Goal: Task Accomplishment & Management: Complete application form

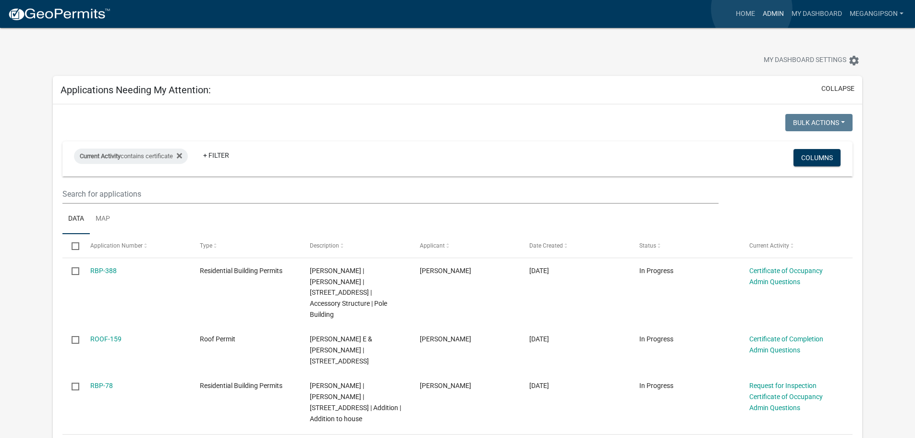
click at [759, 9] on link "Admin" at bounding box center [773, 14] width 29 height 18
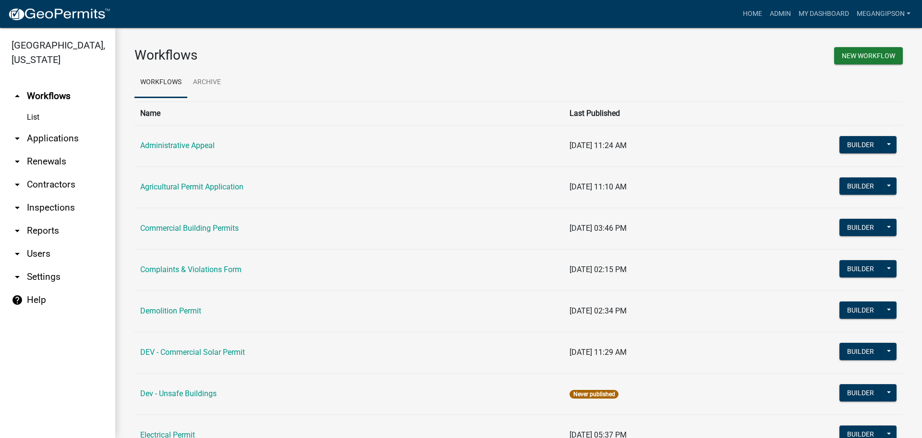
click at [77, 150] on link "arrow_drop_down Applications" at bounding box center [57, 138] width 115 height 23
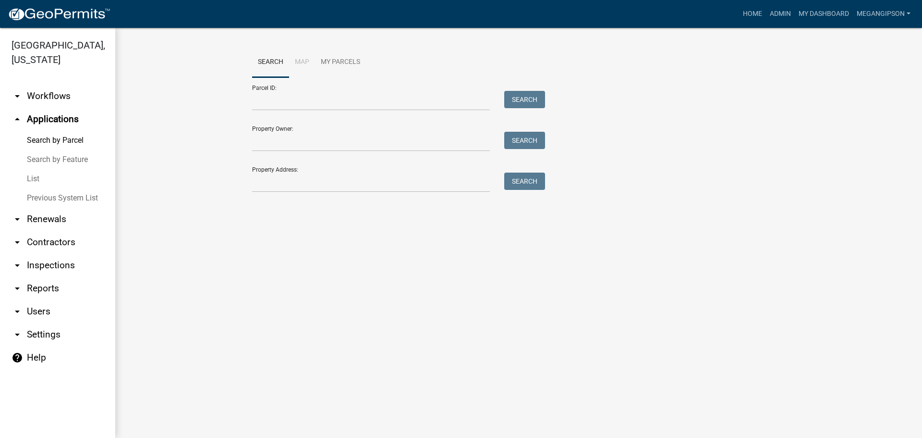
click at [40, 188] on link "List" at bounding box center [57, 178] width 115 height 19
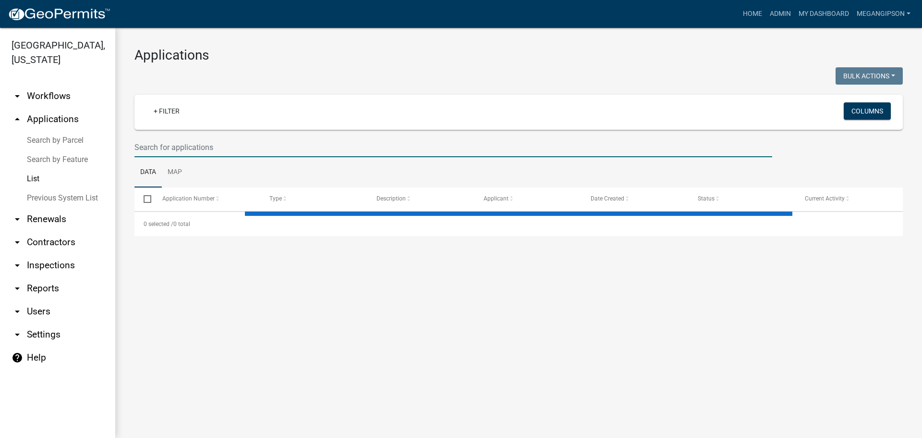
click at [268, 157] on input "text" at bounding box center [453, 147] width 638 height 20
select select "3: 100"
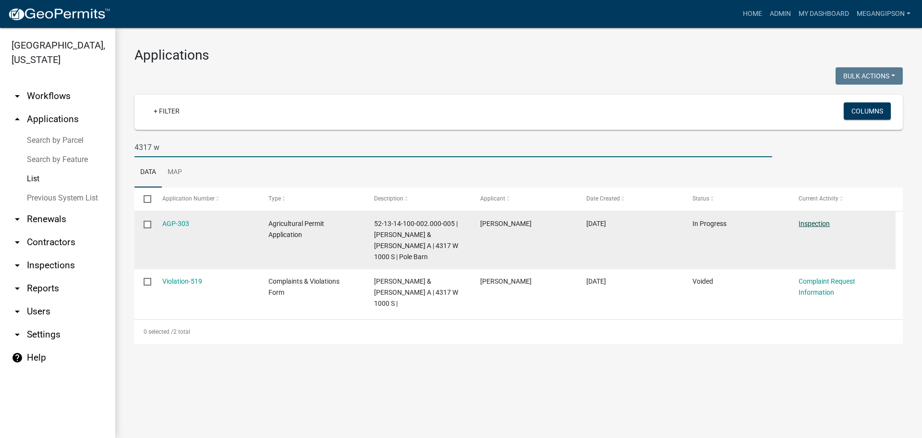
type input "4317 w"
click at [814, 227] on link "Inspection" at bounding box center [814, 224] width 31 height 8
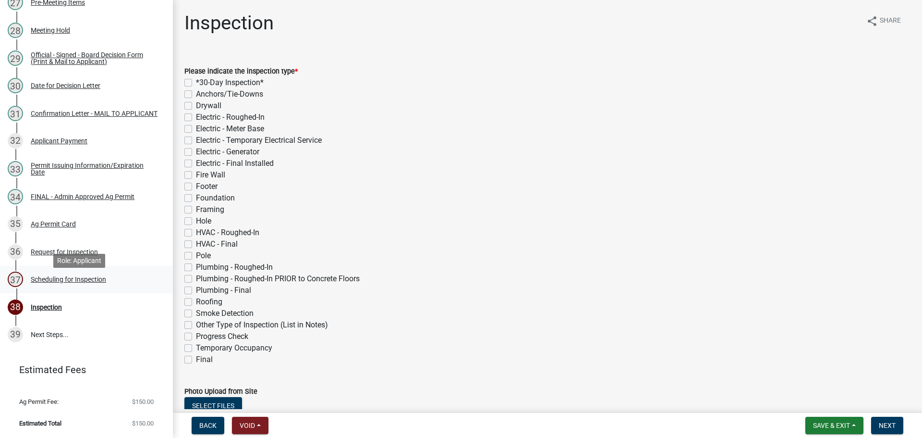
scroll to position [1046, 0]
click at [87, 248] on div "Request for Inspection" at bounding box center [64, 251] width 67 height 7
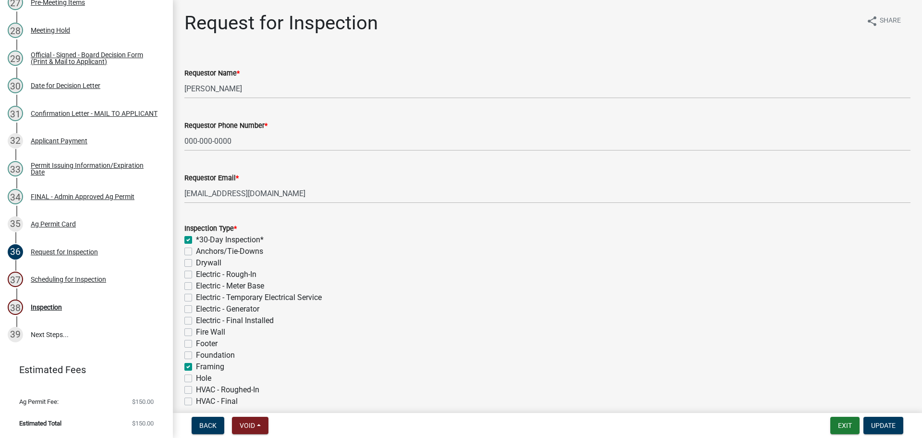
click at [196, 245] on label "*30-Day Inspection*" at bounding box center [230, 240] width 68 height 12
click at [196, 240] on input "*30-Day Inspection*" at bounding box center [199, 237] width 6 height 6
checkbox input "false"
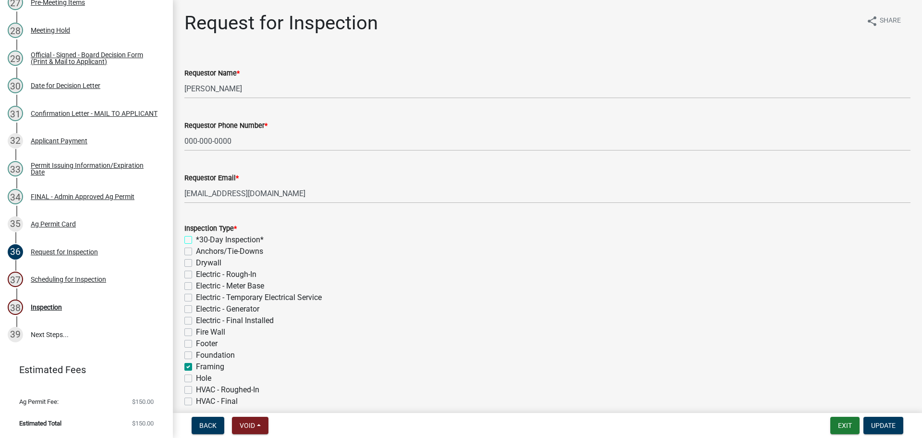
checkbox input "false"
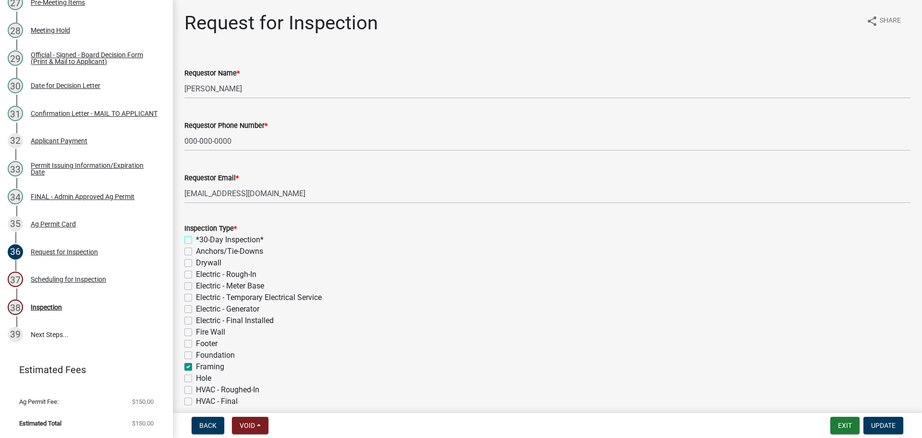
checkbox input "false"
checkbox input "true"
checkbox input "false"
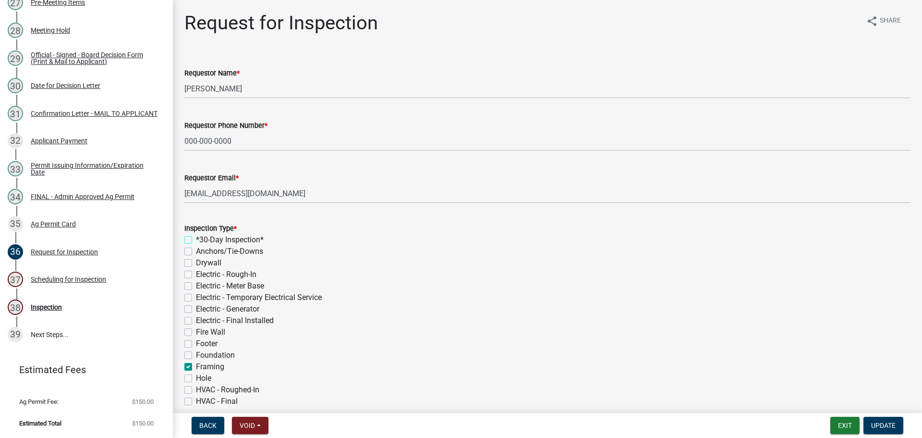
checkbox input "false"
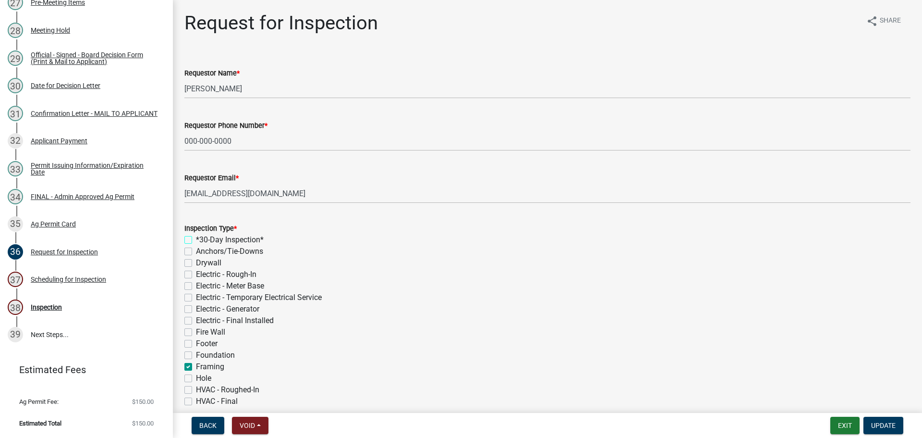
checkbox input "false"
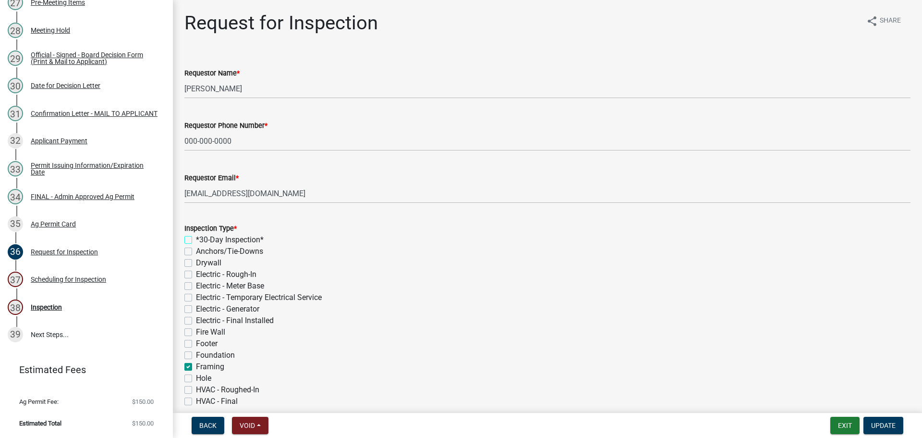
checkbox input "false"
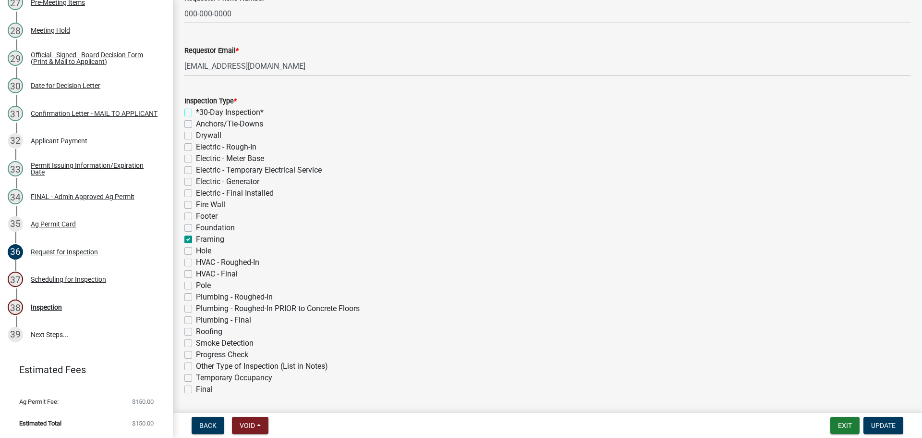
scroll to position [144, 0]
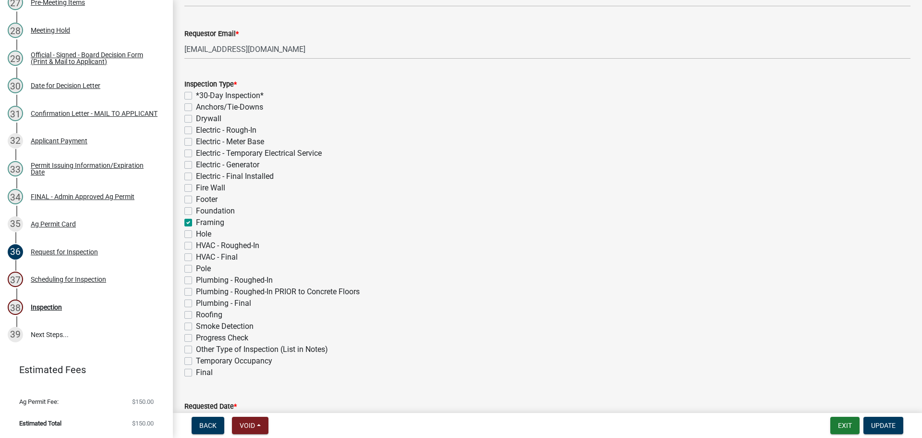
click at [196, 228] on label "Framing" at bounding box center [210, 223] width 28 height 12
click at [196, 223] on input "Framing" at bounding box center [199, 220] width 6 height 6
checkbox input "false"
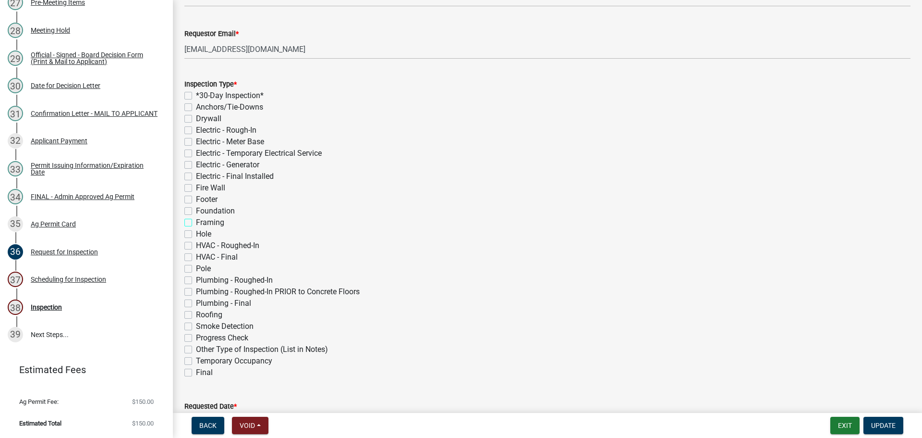
checkbox input "false"
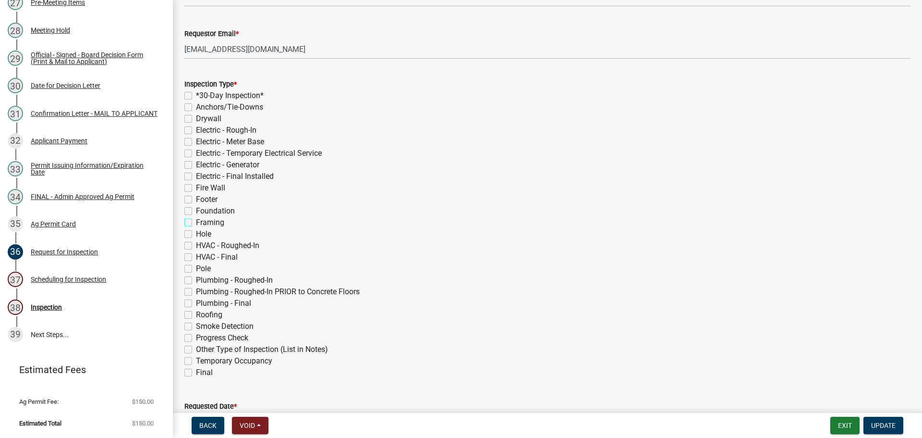
checkbox input "false"
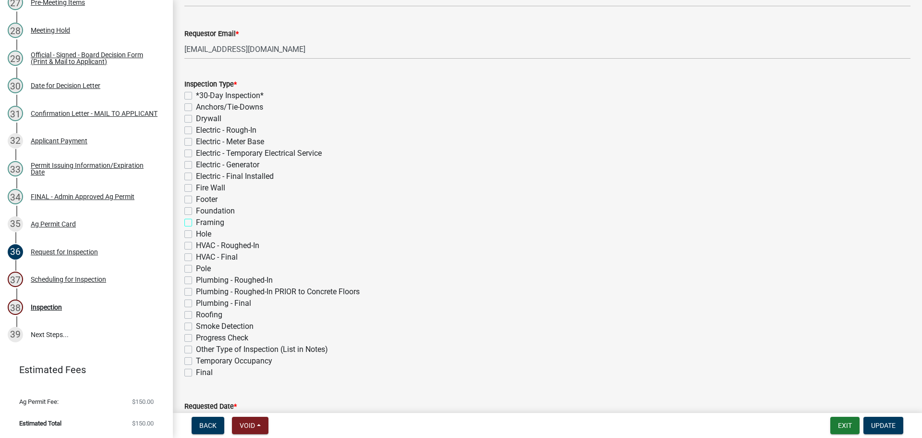
checkbox input "false"
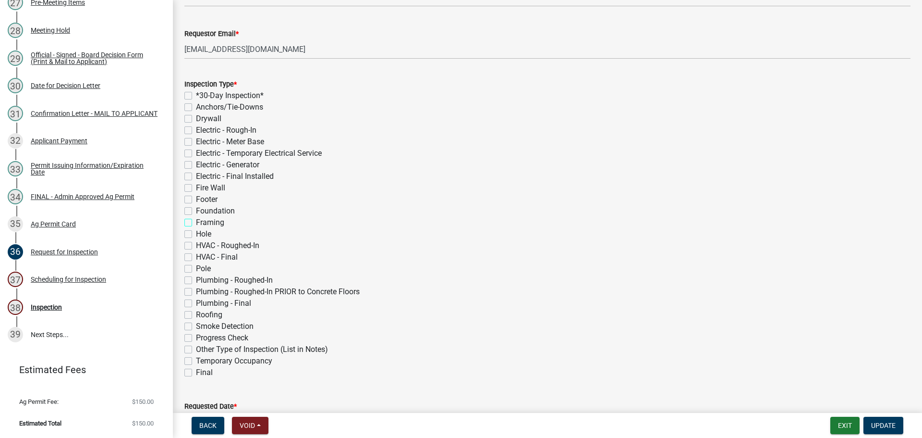
checkbox input "false"
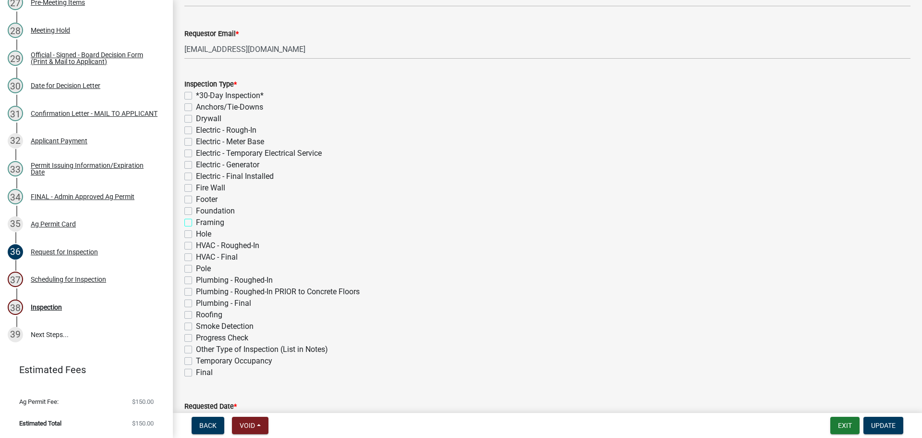
checkbox input "false"
click at [196, 274] on label "Pole" at bounding box center [203, 269] width 15 height 12
click at [196, 269] on input "Pole" at bounding box center [199, 266] width 6 height 6
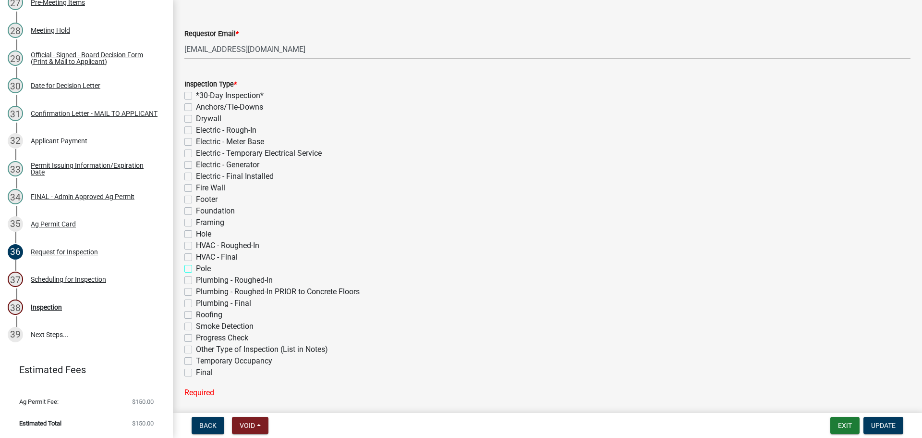
checkbox input "true"
checkbox input "false"
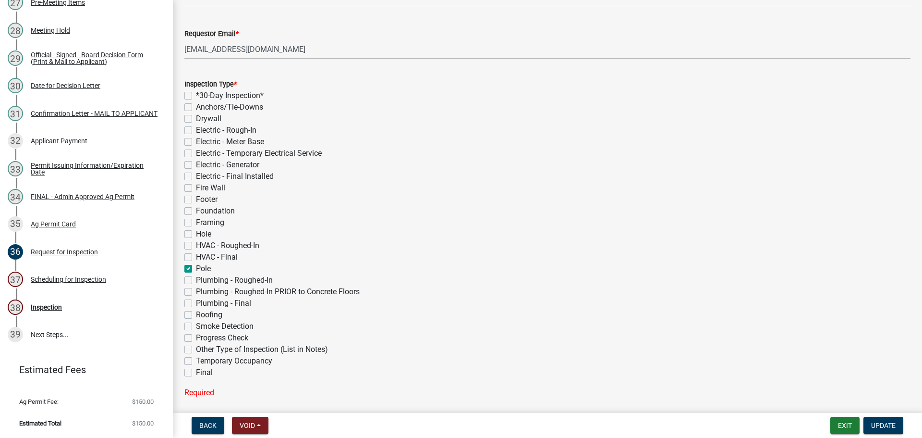
checkbox input "false"
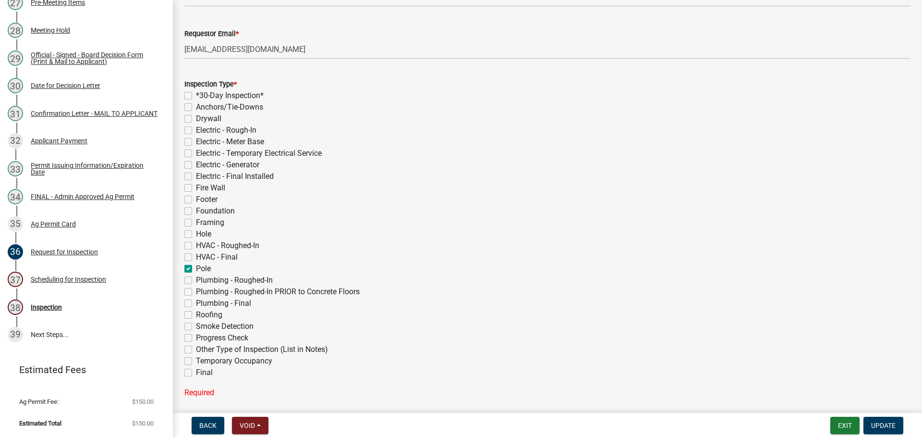
checkbox input "false"
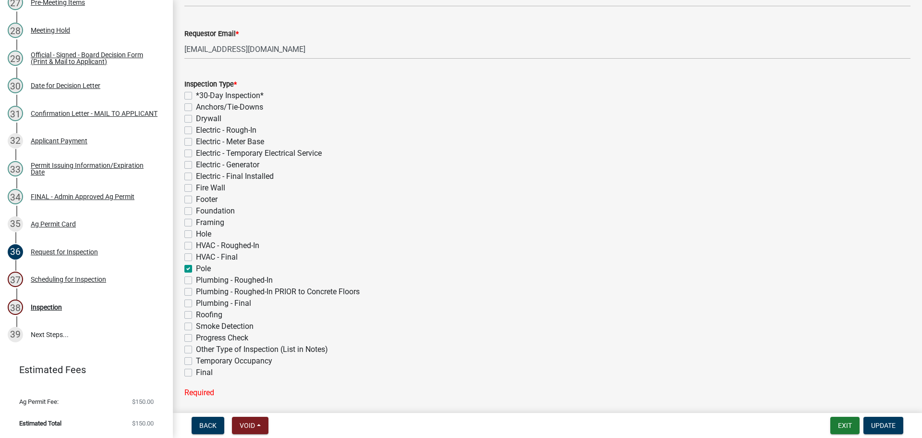
checkbox input "false"
checkbox input "true"
checkbox input "false"
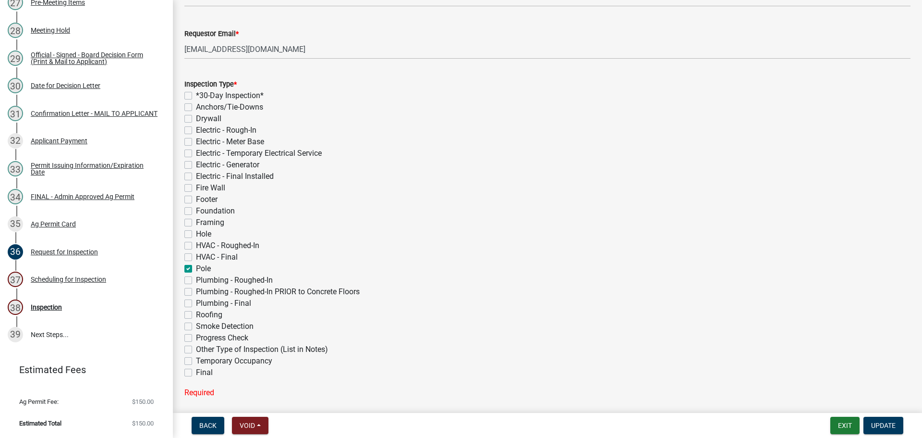
checkbox input "false"
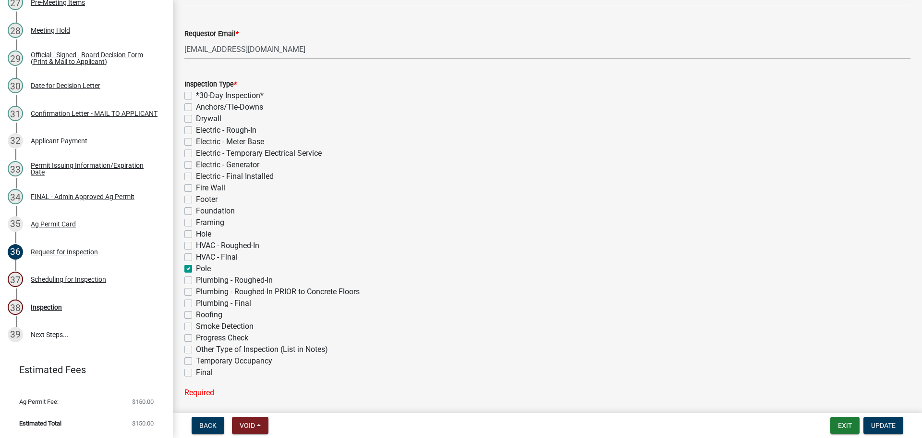
checkbox input "false"
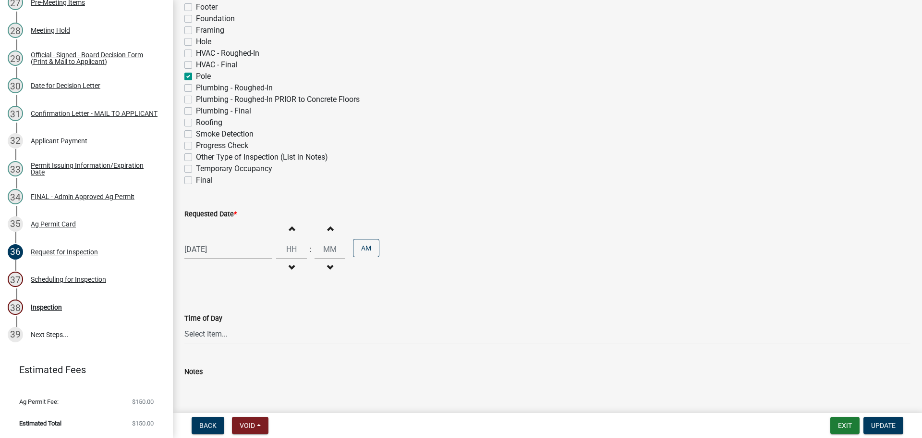
scroll to position [384, 0]
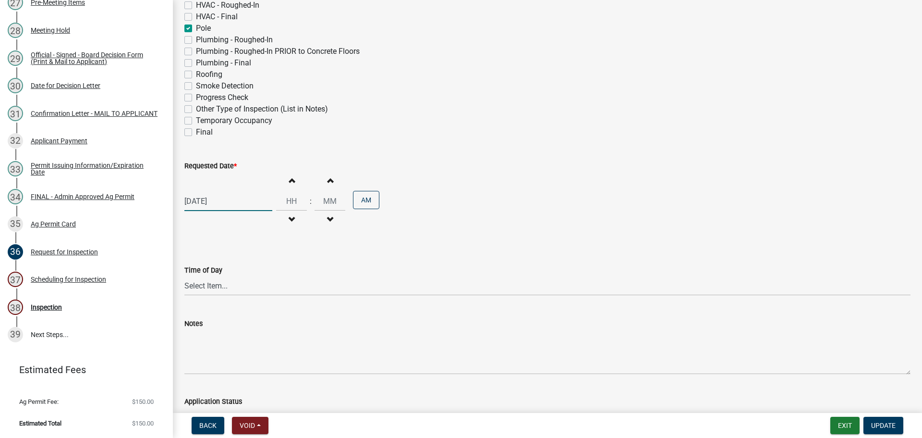
click at [215, 211] on div "[DATE]" at bounding box center [228, 201] width 88 height 20
select select "9"
select select "2025"
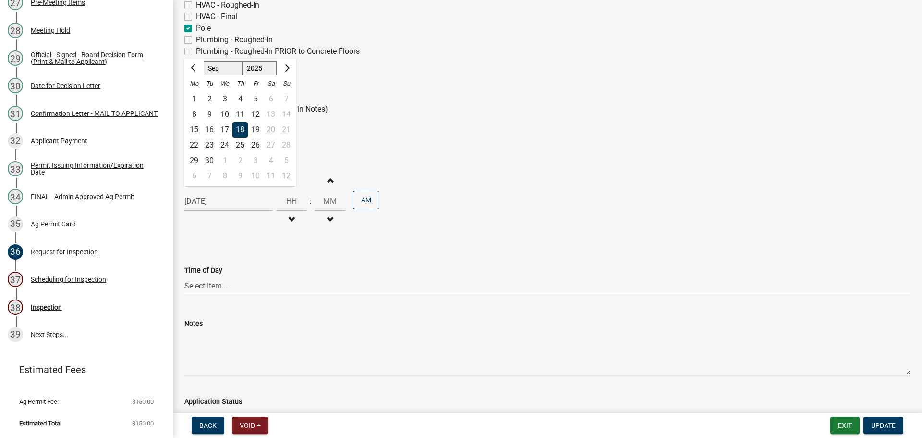
click at [195, 137] on div "15" at bounding box center [193, 129] width 15 height 15
type input "[DATE]"
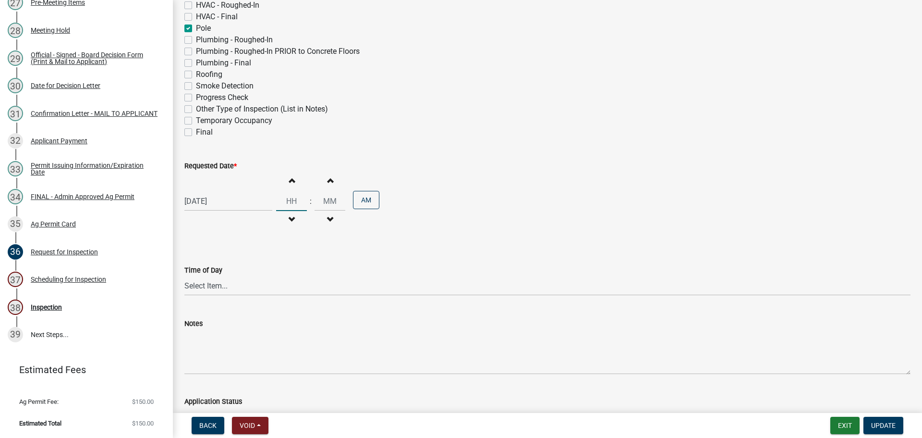
click at [307, 211] on input "Hours" at bounding box center [291, 201] width 31 height 20
type input "08"
type input "30"
click at [610, 231] on div "[DATE] Increment hours 08 Decrement hours : Increment minutes 30 Decrement minu…" at bounding box center [547, 200] width 726 height 59
click at [903, 425] on form "Exit Update" at bounding box center [868, 424] width 77 height 17
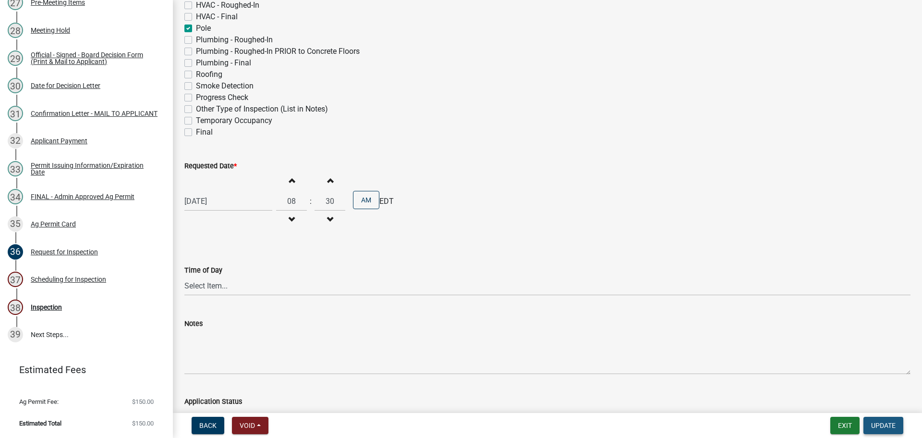
click at [887, 424] on span "Update" at bounding box center [883, 425] width 24 height 8
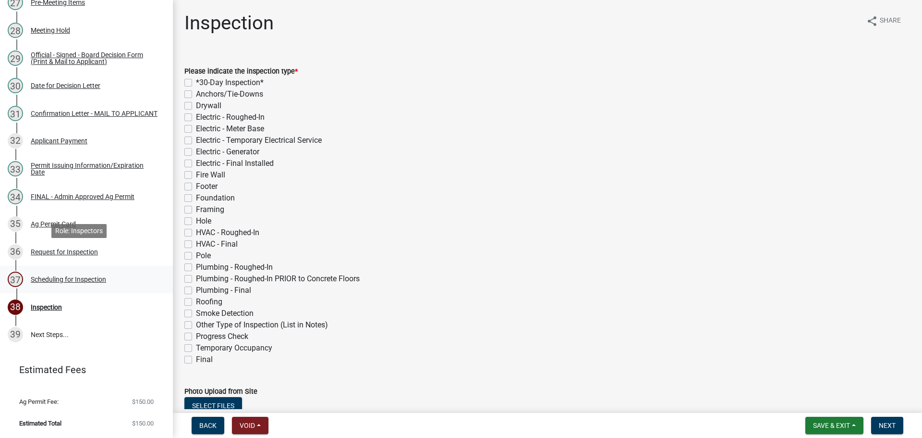
click at [91, 276] on div "Scheduling for Inspection" at bounding box center [68, 279] width 75 height 7
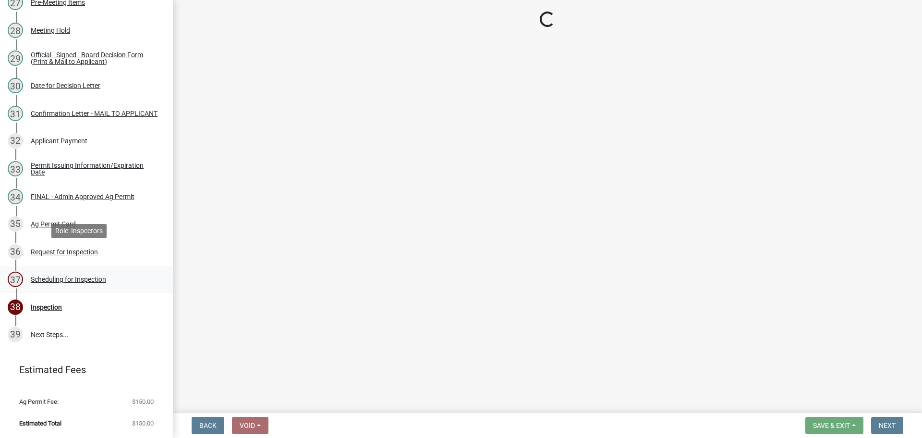
select select "25b75ae6-03c7-4280-9b34-fcf63005d5e5"
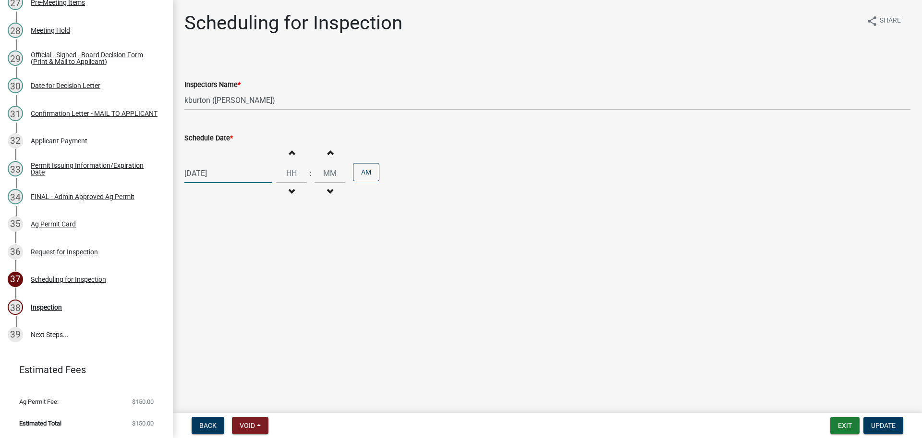
click at [236, 183] on div "[DATE]" at bounding box center [228, 173] width 88 height 20
select select "9"
select select "2025"
click at [194, 256] on div "8" at bounding box center [193, 247] width 15 height 15
type input "[DATE]"
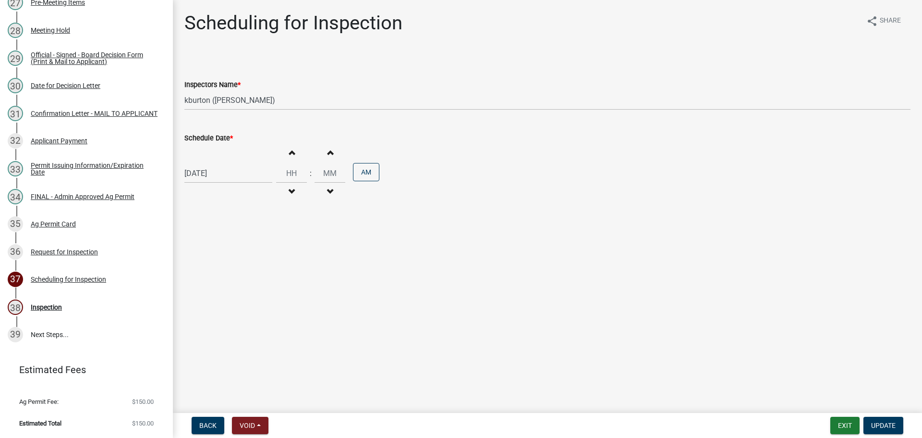
click at [215, 183] on div "[DATE]" at bounding box center [228, 173] width 88 height 20
select select "9"
select select "2025"
click at [195, 271] on div "15" at bounding box center [193, 263] width 15 height 15
type input "[DATE]"
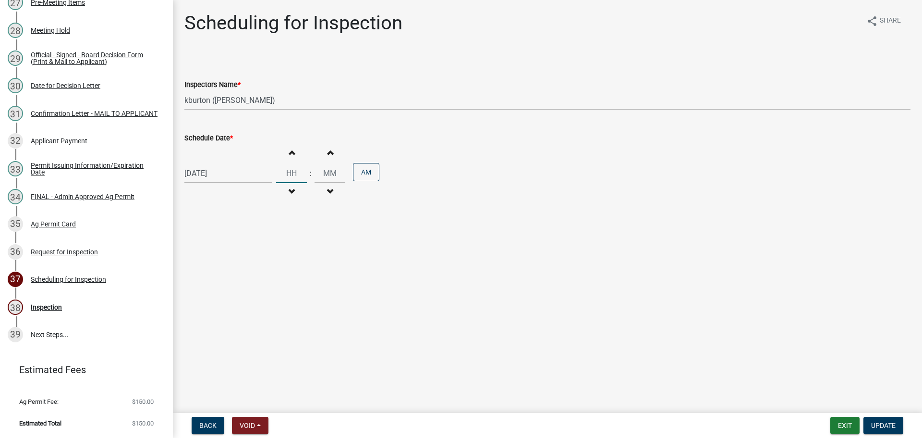
click at [305, 183] on input "Hours" at bounding box center [291, 173] width 31 height 20
type input "08"
type input "30"
click at [565, 203] on div "[DATE] Increment hours 08 Decrement hours : Increment minutes 30 Decrement minu…" at bounding box center [547, 173] width 726 height 59
click at [875, 425] on span "Update" at bounding box center [883, 425] width 24 height 8
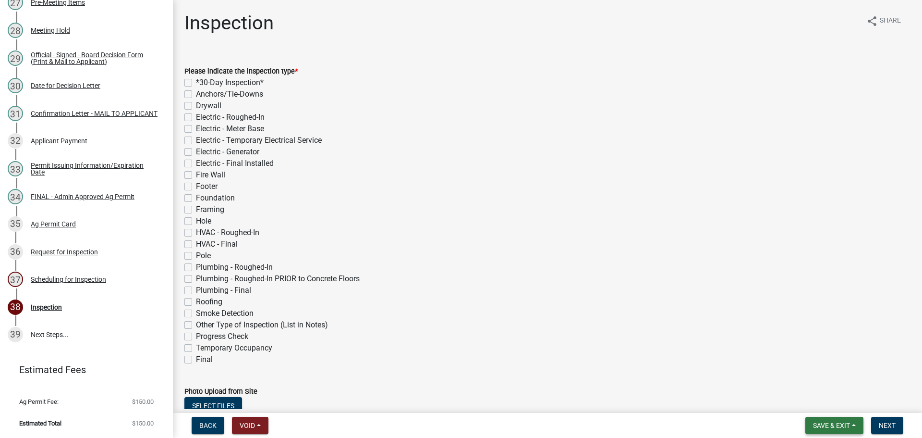
click at [813, 418] on button "Save & Exit" at bounding box center [834, 424] width 58 height 17
click at [793, 394] on button "Save & Exit" at bounding box center [825, 397] width 77 height 23
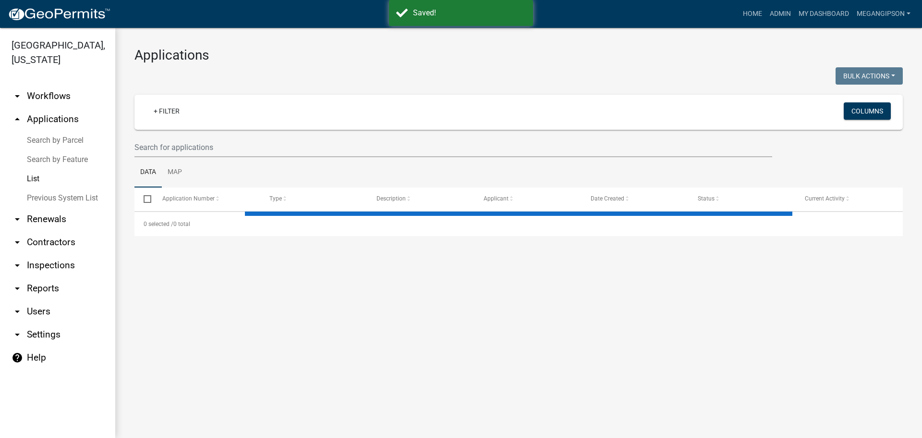
select select "3: 100"
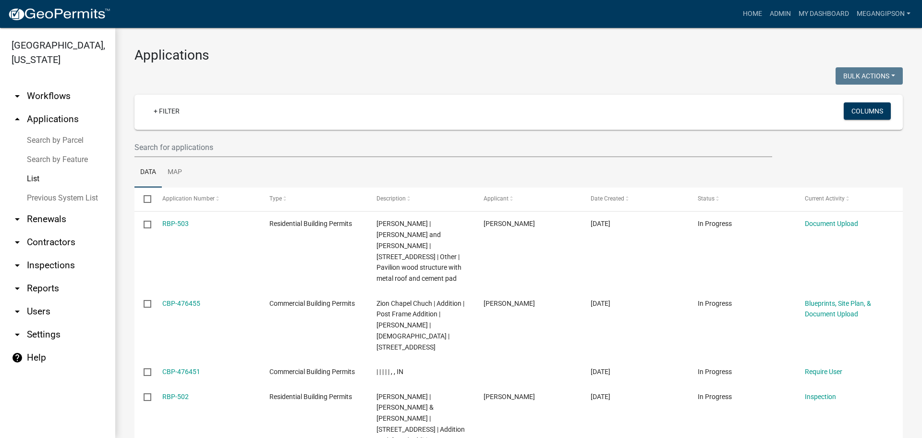
click at [545, 58] on h3 "Applications" at bounding box center [518, 55] width 769 height 16
